Goal: Task Accomplishment & Management: Complete application form

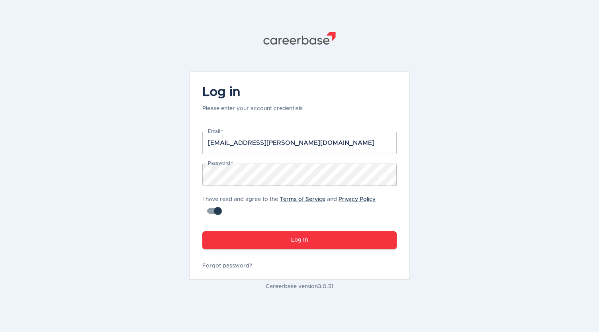
click at [279, 239] on button "Log In" at bounding box center [299, 240] width 194 height 18
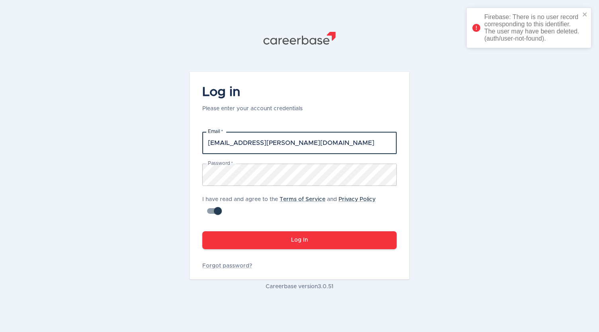
drag, startPoint x: 320, startPoint y: 144, endPoint x: 247, endPoint y: 146, distance: 73.7
click at [247, 146] on input "[EMAIL_ADDRESS][PERSON_NAME][DOMAIN_NAME]" at bounding box center [299, 143] width 194 height 22
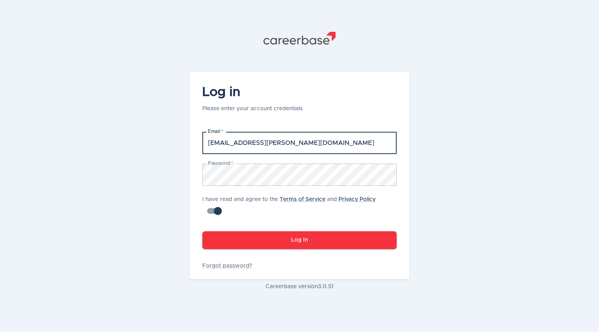
type input "ben.dimsey@barins.com"
click at [202, 231] on button "Log In" at bounding box center [299, 240] width 194 height 18
drag, startPoint x: 302, startPoint y: 142, endPoint x: 252, endPoint y: 140, distance: 50.6
click at [252, 140] on input "[EMAIL_ADDRESS][PERSON_NAME][DOMAIN_NAME]" at bounding box center [299, 143] width 194 height 22
type input "[EMAIL_ADDRESS][PERSON_NAME][DOMAIN_NAME]"
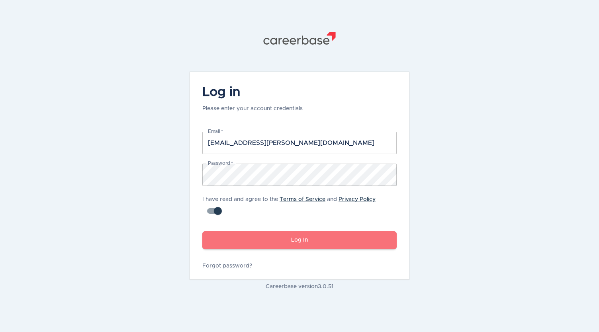
click at [228, 236] on button "Log In" at bounding box center [299, 240] width 194 height 18
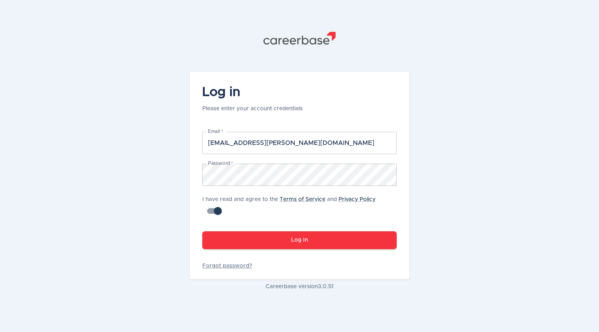
click at [246, 265] on link "Forgot password?" at bounding box center [299, 266] width 194 height 8
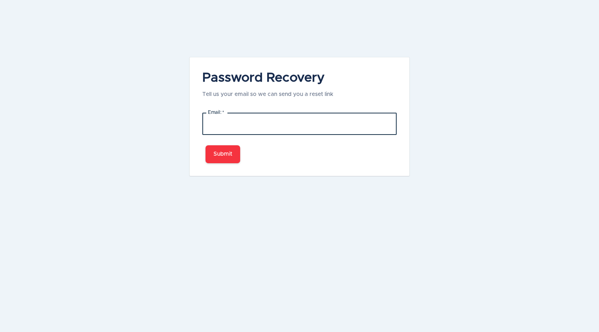
click at [297, 126] on input "Email:   *" at bounding box center [299, 124] width 194 height 22
type input "[EMAIL_ADDRESS][PERSON_NAME][DOMAIN_NAME]"
click at [210, 152] on button "Submit" at bounding box center [222, 154] width 35 height 18
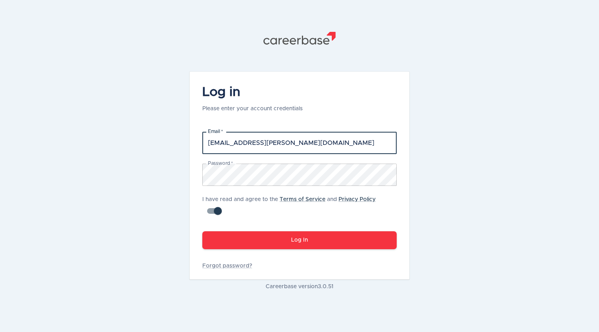
drag, startPoint x: 297, startPoint y: 145, endPoint x: 247, endPoint y: 146, distance: 49.8
click at [247, 146] on input "[EMAIL_ADDRESS][PERSON_NAME][DOMAIN_NAME]" at bounding box center [299, 143] width 194 height 22
type input "[EMAIL_ADDRESS][PERSON_NAME][DOMAIN_NAME]"
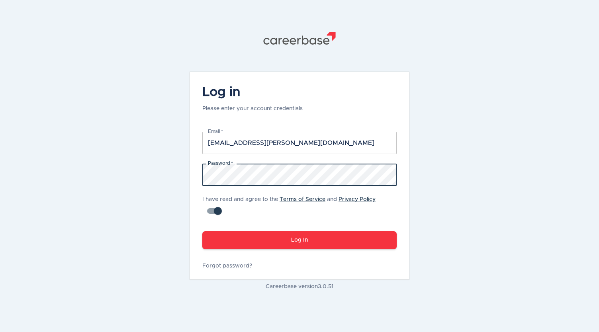
click at [202, 231] on button "Log In" at bounding box center [299, 240] width 194 height 18
click at [210, 223] on div "Log In" at bounding box center [295, 235] width 204 height 34
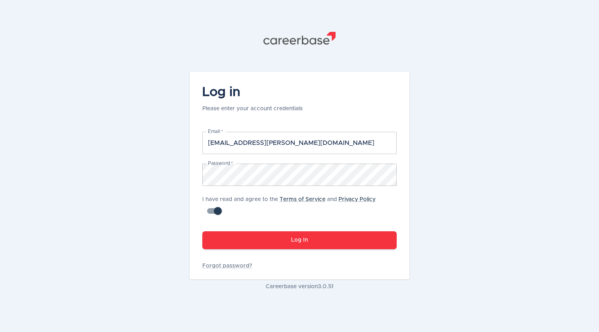
click at [224, 235] on button "Log In" at bounding box center [299, 240] width 194 height 18
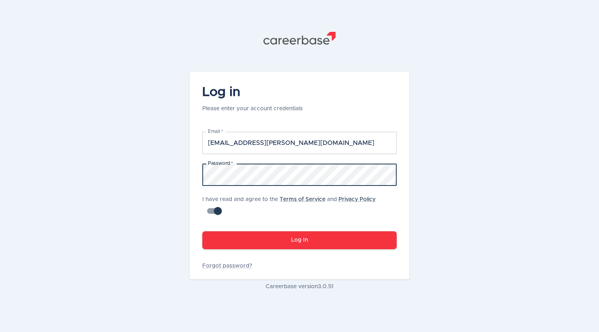
click at [184, 177] on div ".st1{fill:#505150} Log in Please enter your account credentials Email   * [EMAI…" at bounding box center [299, 161] width 239 height 322
click at [202, 231] on button "Log In" at bounding box center [299, 240] width 194 height 18
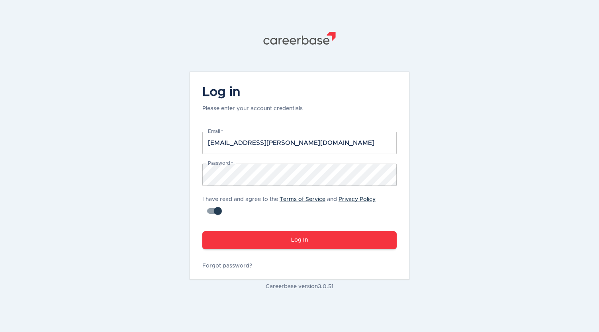
click at [315, 235] on button "Log In" at bounding box center [299, 240] width 194 height 18
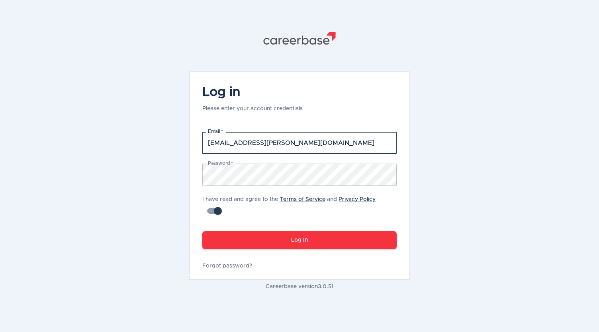
drag, startPoint x: 296, startPoint y: 138, endPoint x: 249, endPoint y: 143, distance: 46.8
click at [249, 143] on input "[EMAIL_ADDRESS][PERSON_NAME][DOMAIN_NAME]" at bounding box center [299, 143] width 194 height 22
type input "[EMAIL_ADDRESS][PERSON_NAME][DOMAIN_NAME]"
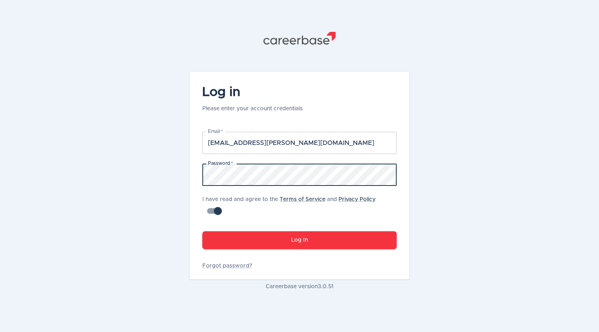
click at [210, 210] on input "checkbox" at bounding box center [217, 210] width 45 height 15
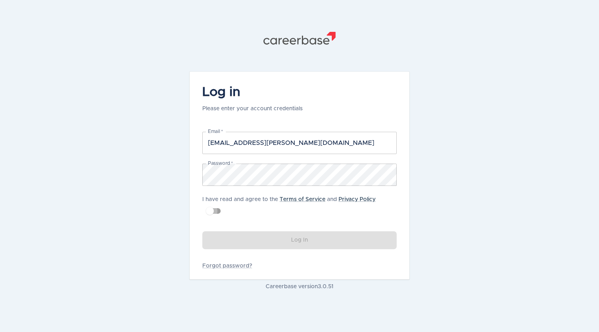
click at [217, 213] on input "checkbox" at bounding box center [209, 210] width 45 height 15
checkbox input "true"
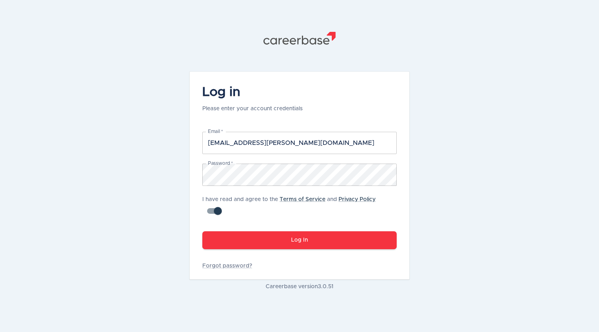
click at [236, 240] on button "Log In" at bounding box center [299, 240] width 194 height 18
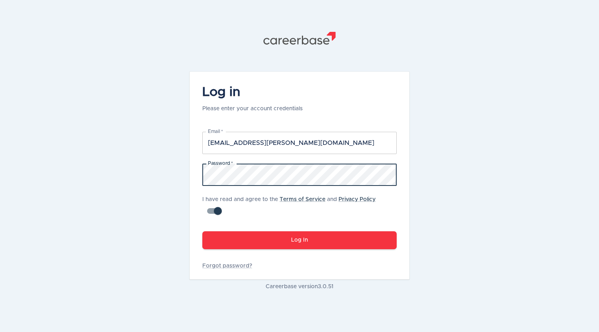
click at [301, 240] on button "Log In" at bounding box center [299, 240] width 194 height 18
click at [180, 175] on div ".st1{fill:#505150} Log in Please enter your account credentials Email   * [EMAI…" at bounding box center [299, 161] width 239 height 322
click at [202, 231] on button "Log In" at bounding box center [299, 240] width 194 height 18
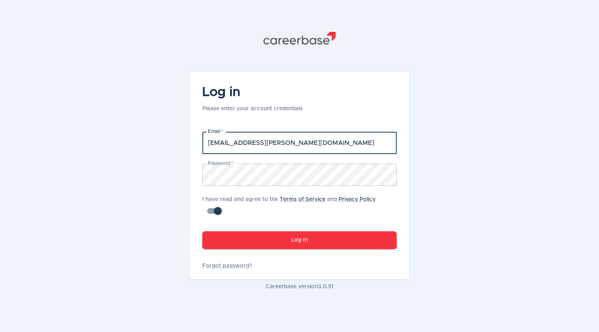
drag, startPoint x: 318, startPoint y: 145, endPoint x: 249, endPoint y: 138, distance: 69.6
click at [249, 138] on input "[EMAIL_ADDRESS][PERSON_NAME][DOMAIN_NAME]" at bounding box center [299, 143] width 194 height 22
type input "[EMAIL_ADDRESS][PERSON_NAME][DOMAIN_NAME]"
click at [410, 203] on div ".st1{fill:#505150} Log in Please enter your account credentials Email   * [EMAI…" at bounding box center [299, 161] width 239 height 322
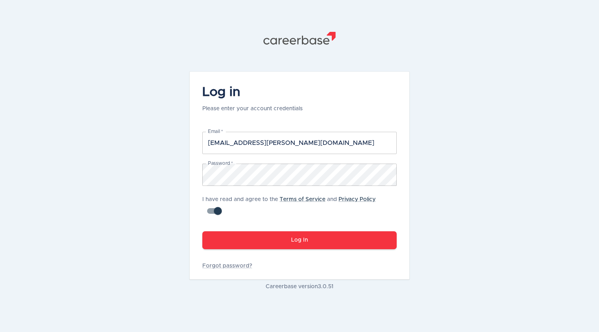
click at [365, 239] on button "Log In" at bounding box center [299, 240] width 194 height 18
